Goal: Communication & Community: Answer question/provide support

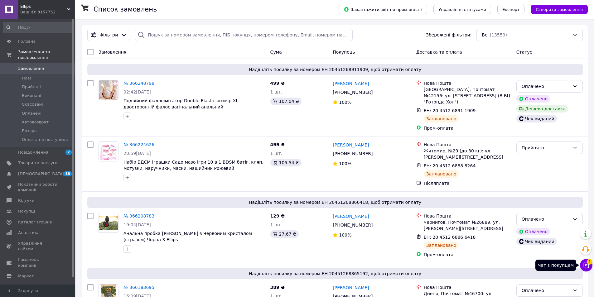
click at [294, 268] on button "Чат з покупцем 1" at bounding box center [586, 265] width 12 height 12
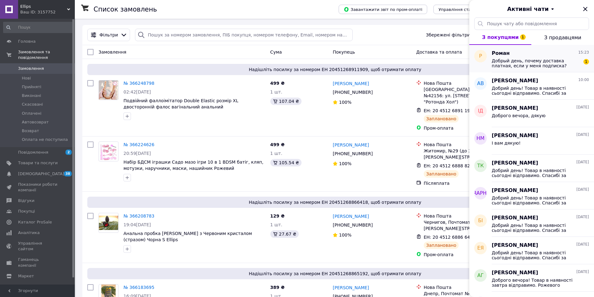
click at [294, 67] on span "Добрый день, почему доставка платная, если у меня подписка?" at bounding box center [535, 63] width 89 height 10
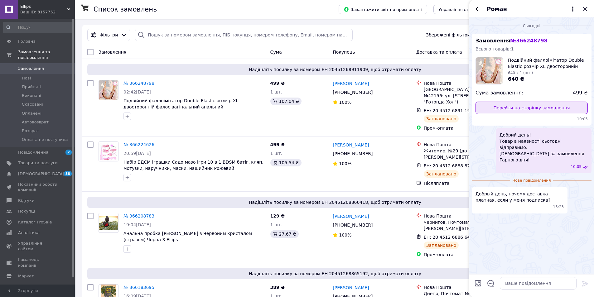
click at [294, 108] on link "Перейти на сторінку замовлення" at bounding box center [531, 108] width 112 height 12
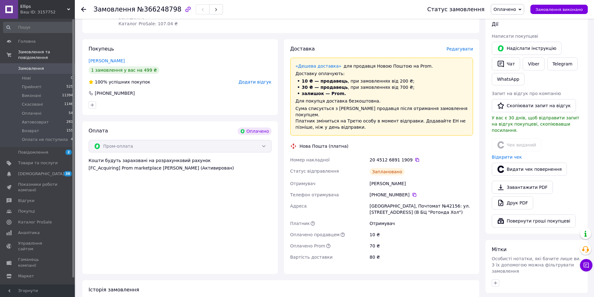
scroll to position [84, 0]
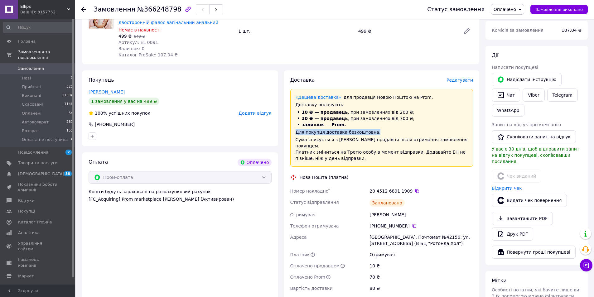
drag, startPoint x: 293, startPoint y: 132, endPoint x: 369, endPoint y: 133, distance: 75.7
click at [369, 133] on div "«Дешева доставка»   для продавця Новою Поштою на Prom. Доставку оплачують: 10 ₴…" at bounding box center [381, 128] width 183 height 78
copy div "Для покупця доставка безкоштовна."
click at [508, 96] on button "Чат" at bounding box center [505, 95] width 28 height 13
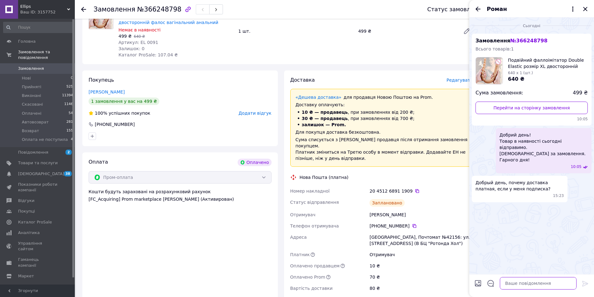
click at [510, 283] on textarea at bounding box center [538, 283] width 77 height 12
paste textarea "Для покупця доставка безкоштовна."
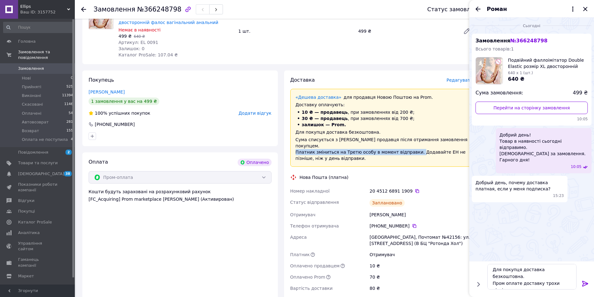
drag, startPoint x: 295, startPoint y: 146, endPoint x: 407, endPoint y: 146, distance: 111.9
click at [408, 146] on div "Сума списується з Балансу продавця після отримання замовлення покупцем. Платник…" at bounding box center [381, 149] width 172 height 25
copy div "Платник зміниться на Третю особу в момент відправки."
click at [566, 271] on textarea "Для покупця доставка безкоштовна. Пром оплате доставку трохи пізніше. Гарного в…" at bounding box center [531, 277] width 89 height 26
paste textarea "Платник зміниться на Третю особу в момент відправки."
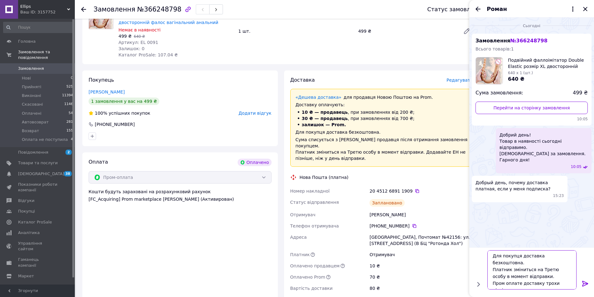
type textarea "Для покупця доставка безкоштовна. Платник зміниться на Третю особу в момент від…"
click at [583, 283] on icon at bounding box center [585, 284] width 6 height 6
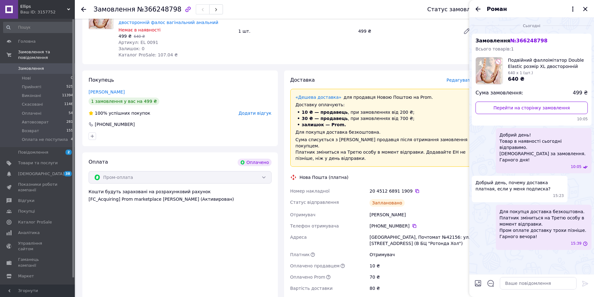
scroll to position [0, 0]
click at [586, 10] on icon "Закрити" at bounding box center [584, 8] width 7 height 7
